Goal: Information Seeking & Learning: Learn about a topic

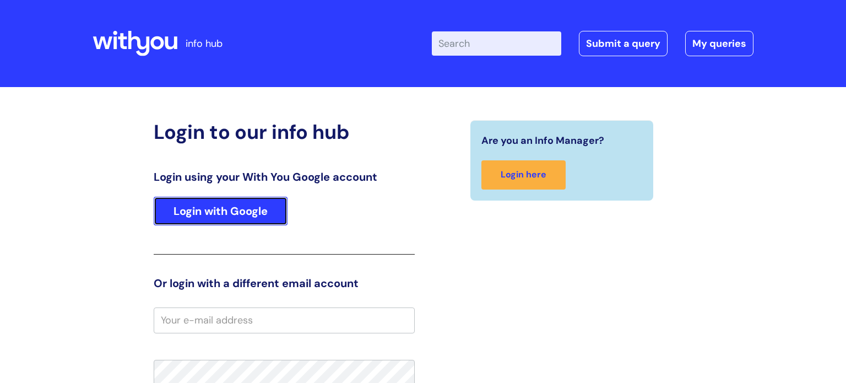
click at [258, 211] on link "Login with Google" at bounding box center [221, 211] width 134 height 29
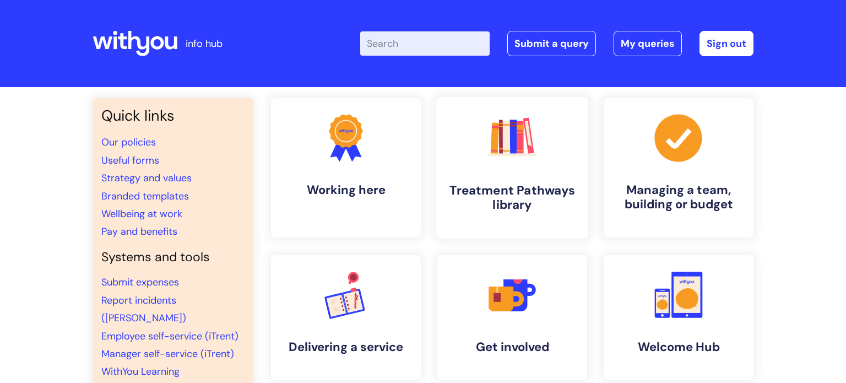
click at [511, 160] on icon ".cls-1{fill:#f89b22;}.cls-1,.cls-2,.cls-3,.cls-4,.cls-5,.cls-6,.cls-7{stroke-wi…" at bounding box center [512, 137] width 55 height 55
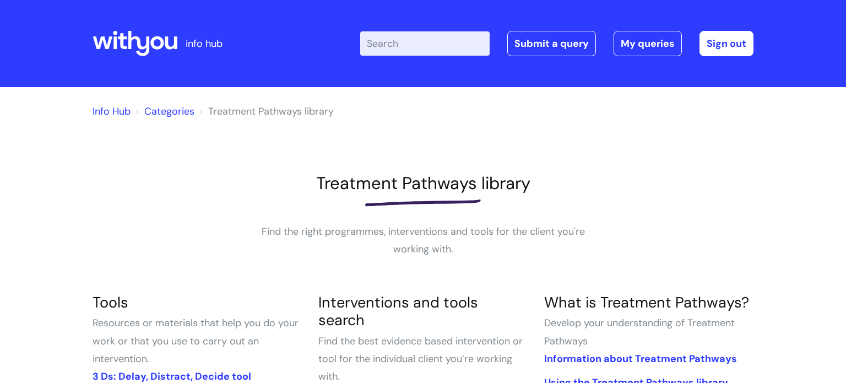
click at [403, 52] on input "Enter your search term here..." at bounding box center [424, 43] width 129 height 24
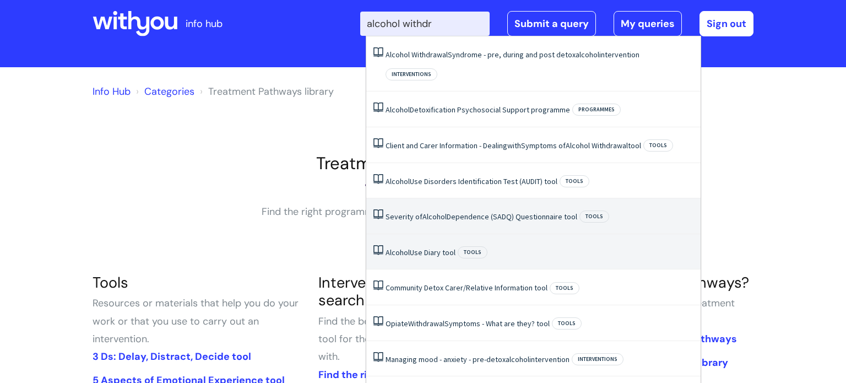
scroll to position [14, 0]
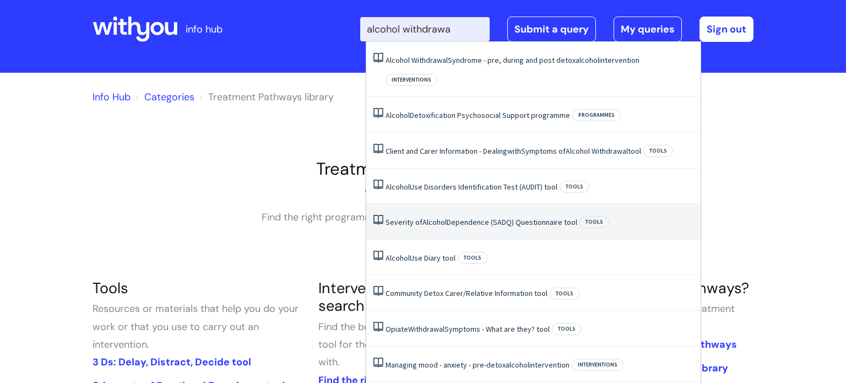
type input "[MEDICAL_DATA]"
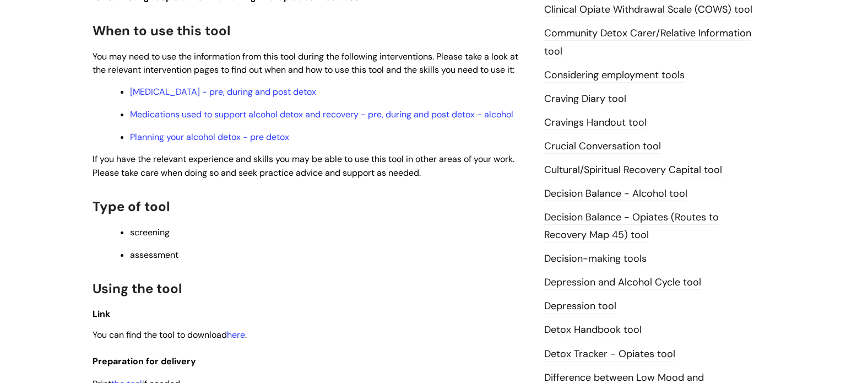
scroll to position [387, 0]
click at [316, 94] on link "Alcohol Withdrawal Syndrome - pre, during and post detox" at bounding box center [223, 91] width 186 height 12
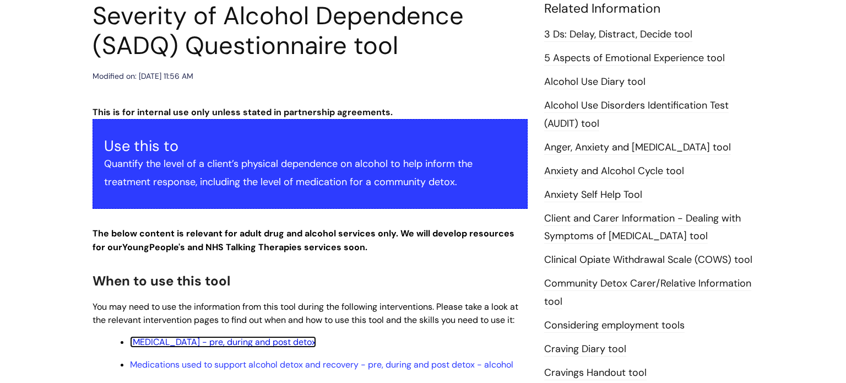
scroll to position [0, 0]
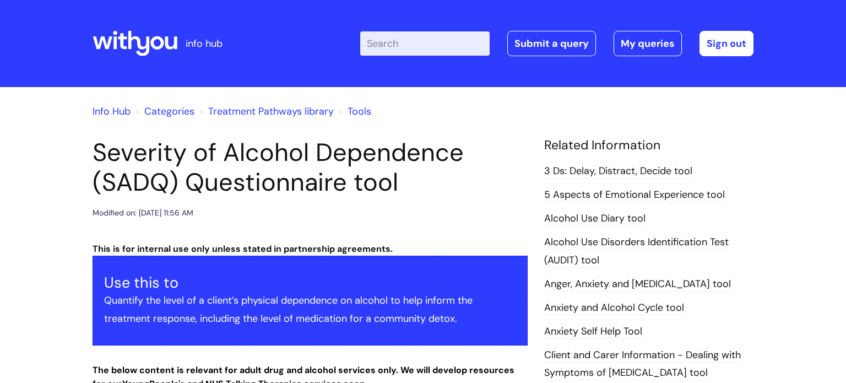
click at [123, 40] on icon at bounding box center [135, 43] width 85 height 26
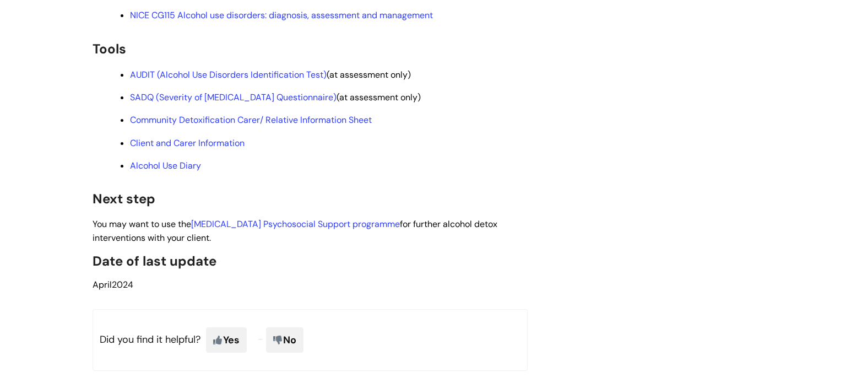
scroll to position [3100, 0]
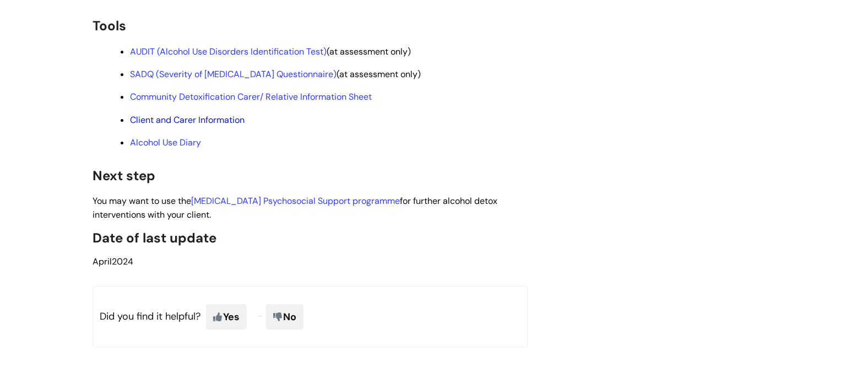
click at [227, 126] on link "Client and Carer Information" at bounding box center [187, 120] width 115 height 12
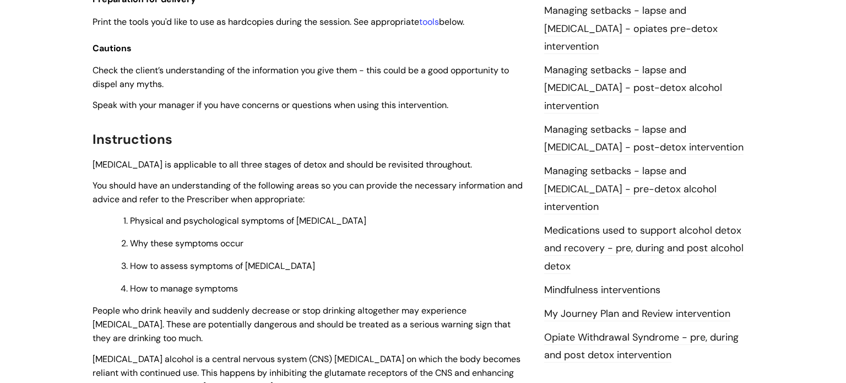
scroll to position [1031, 0]
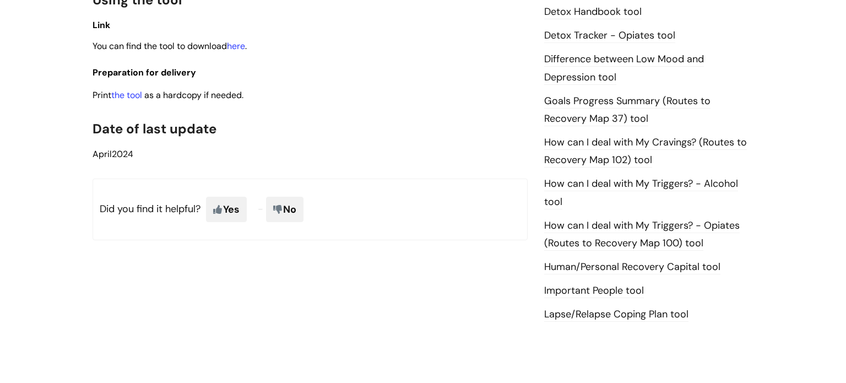
scroll to position [652, 0]
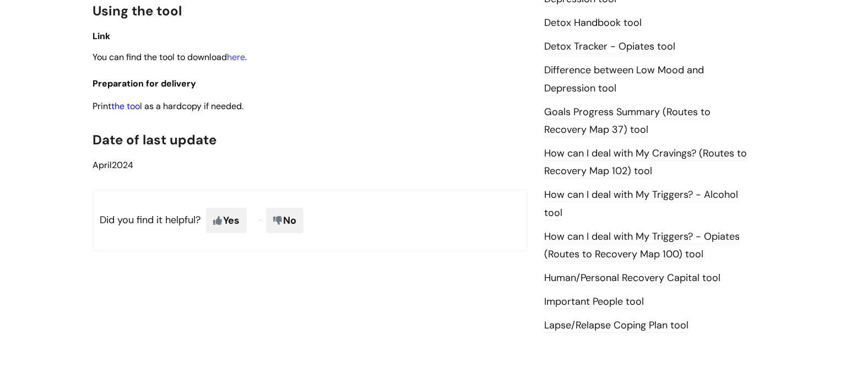
click at [135, 109] on link "the tool" at bounding box center [126, 106] width 31 height 12
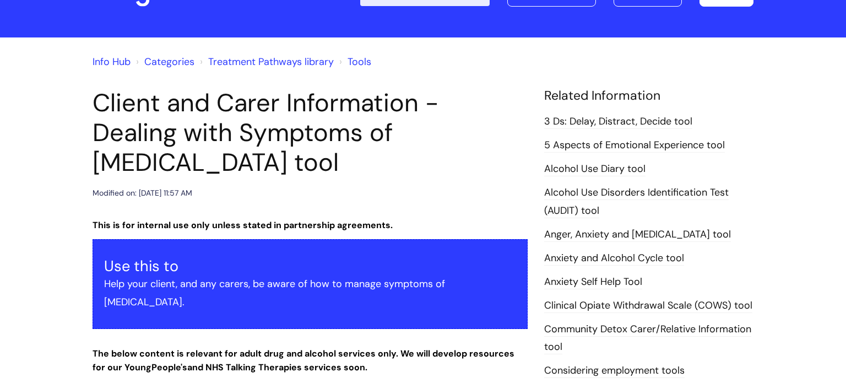
scroll to position [0, 0]
